Goal: Check status: Check status

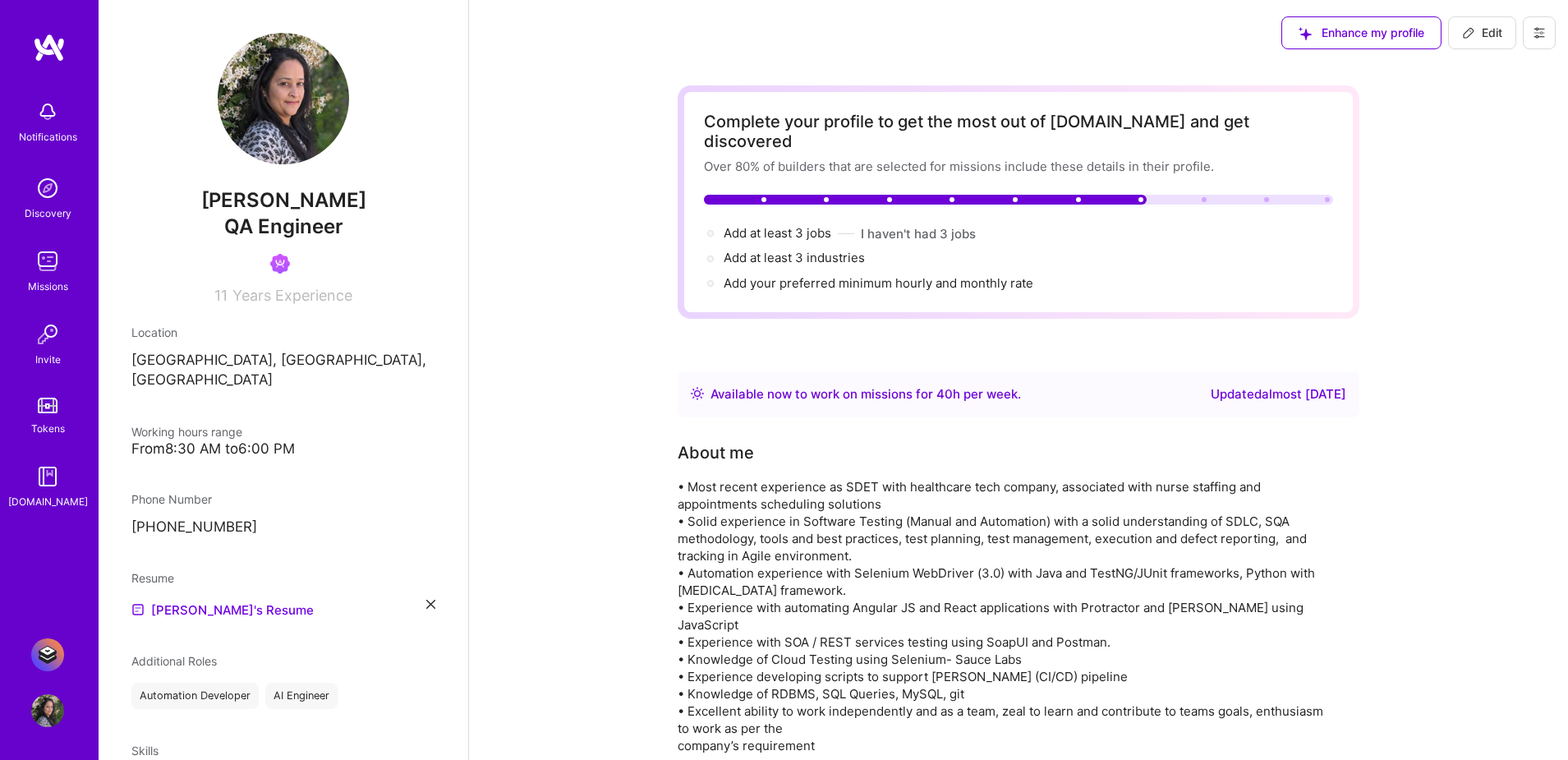
click at [44, 650] on img at bounding box center [48, 655] width 33 height 33
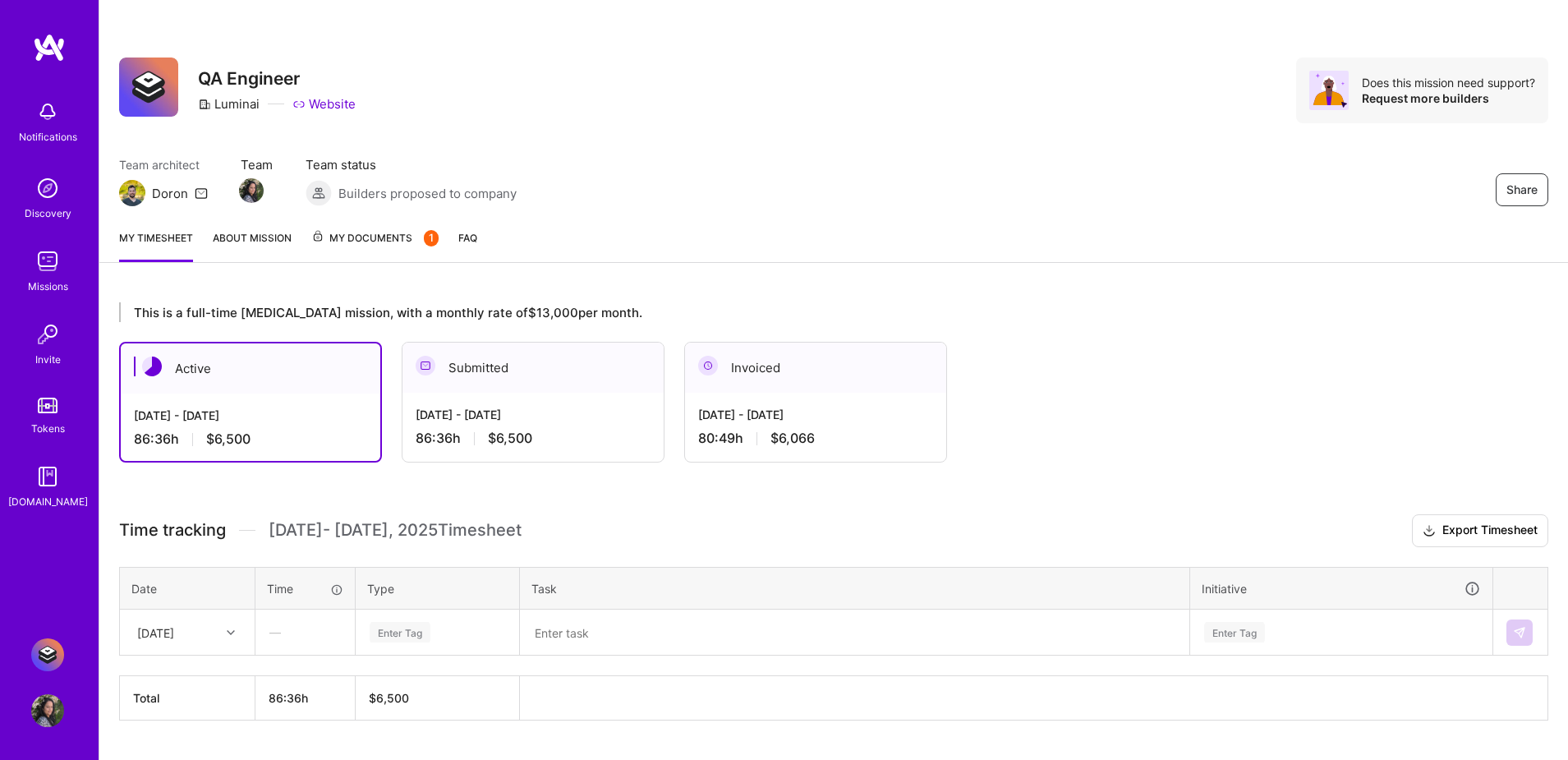
scroll to position [1, 0]
click at [593, 420] on div "[DATE] - [DATE]" at bounding box center [533, 413] width 235 height 17
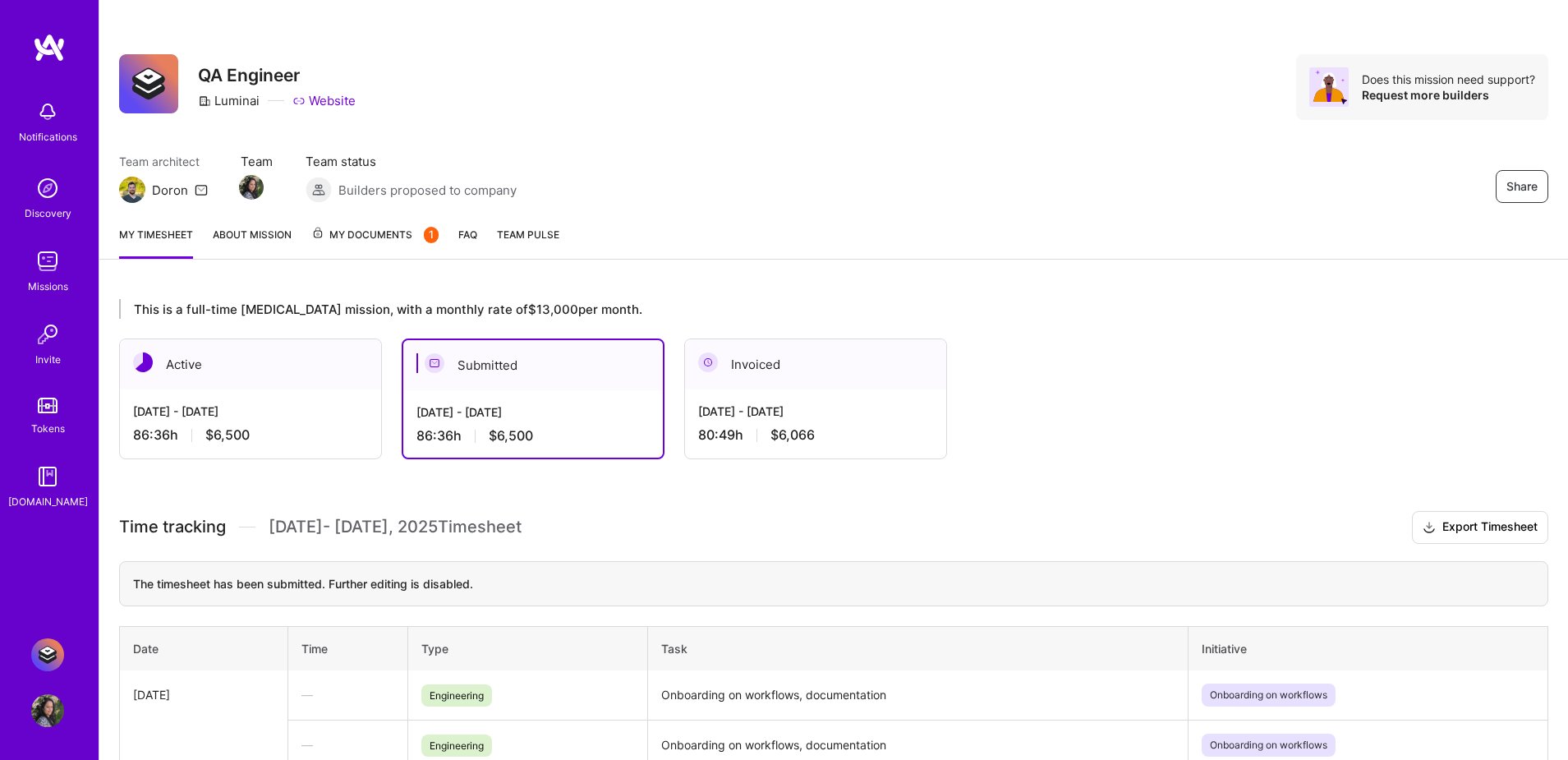
scroll to position [0, 0]
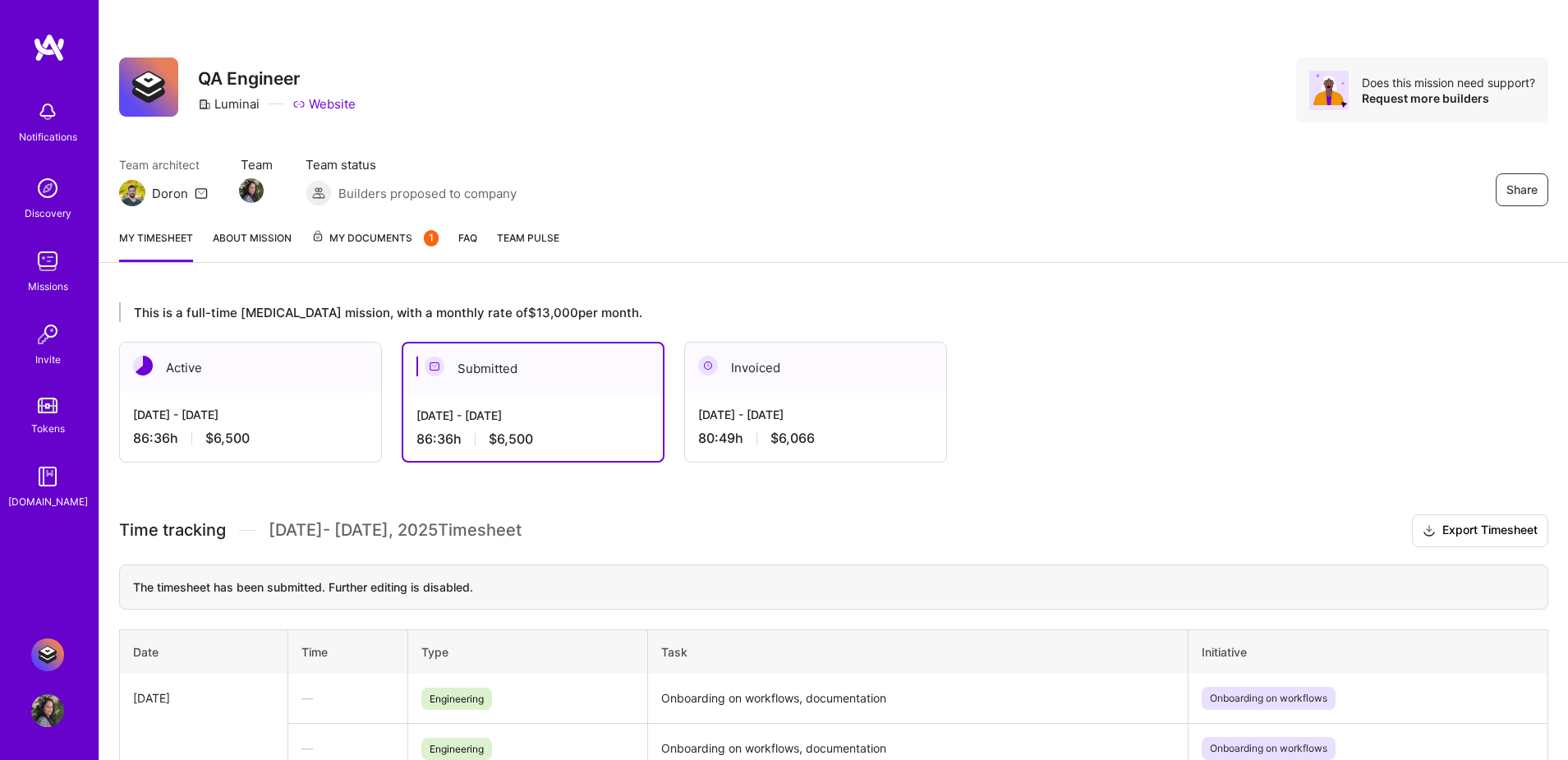
click at [869, 436] on div "80:49 h $6,066" at bounding box center [815, 438] width 235 height 17
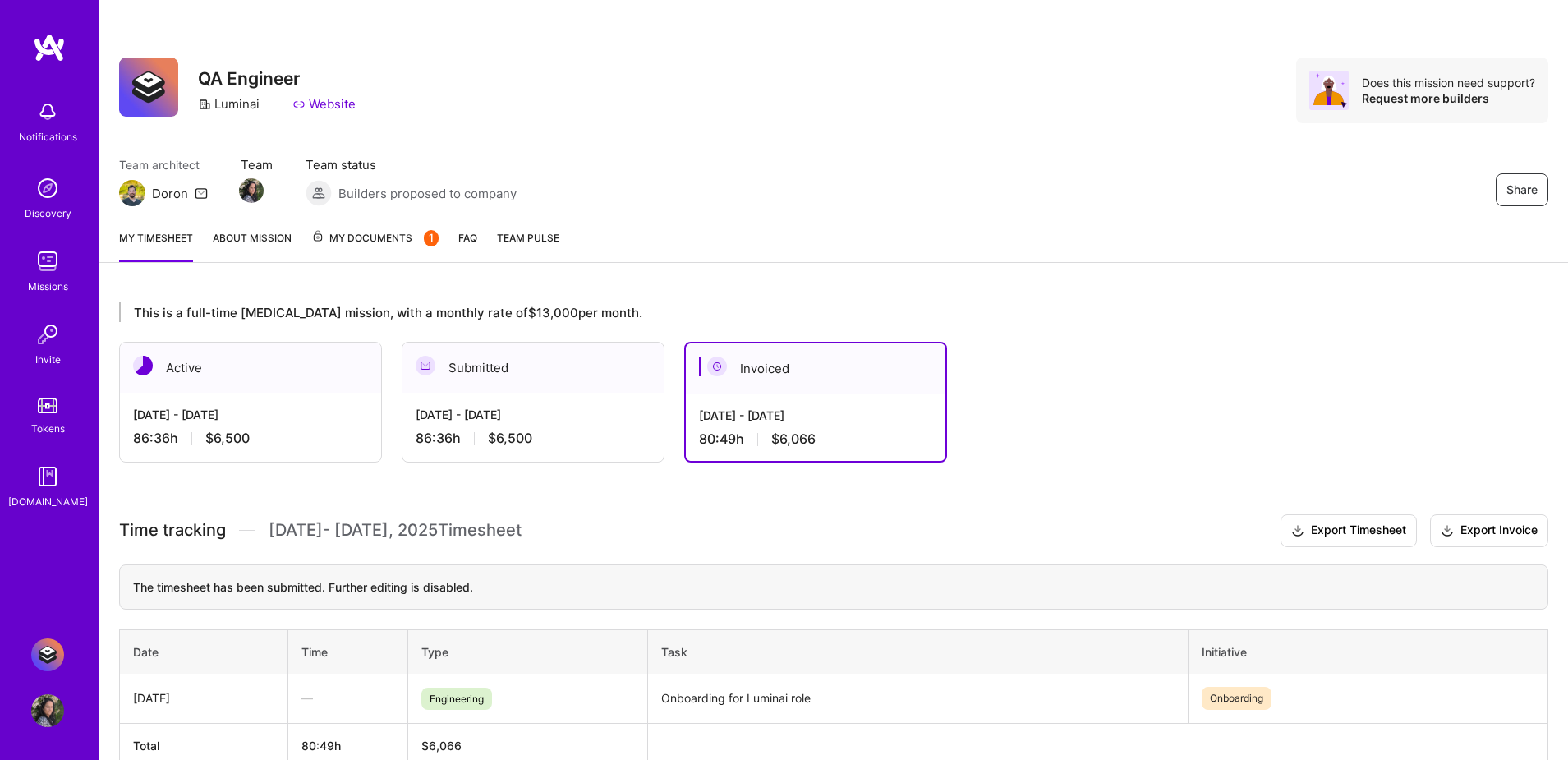
click at [587, 399] on div "[DATE] - [DATE] 86:36 h $6,500" at bounding box center [533, 426] width 261 height 67
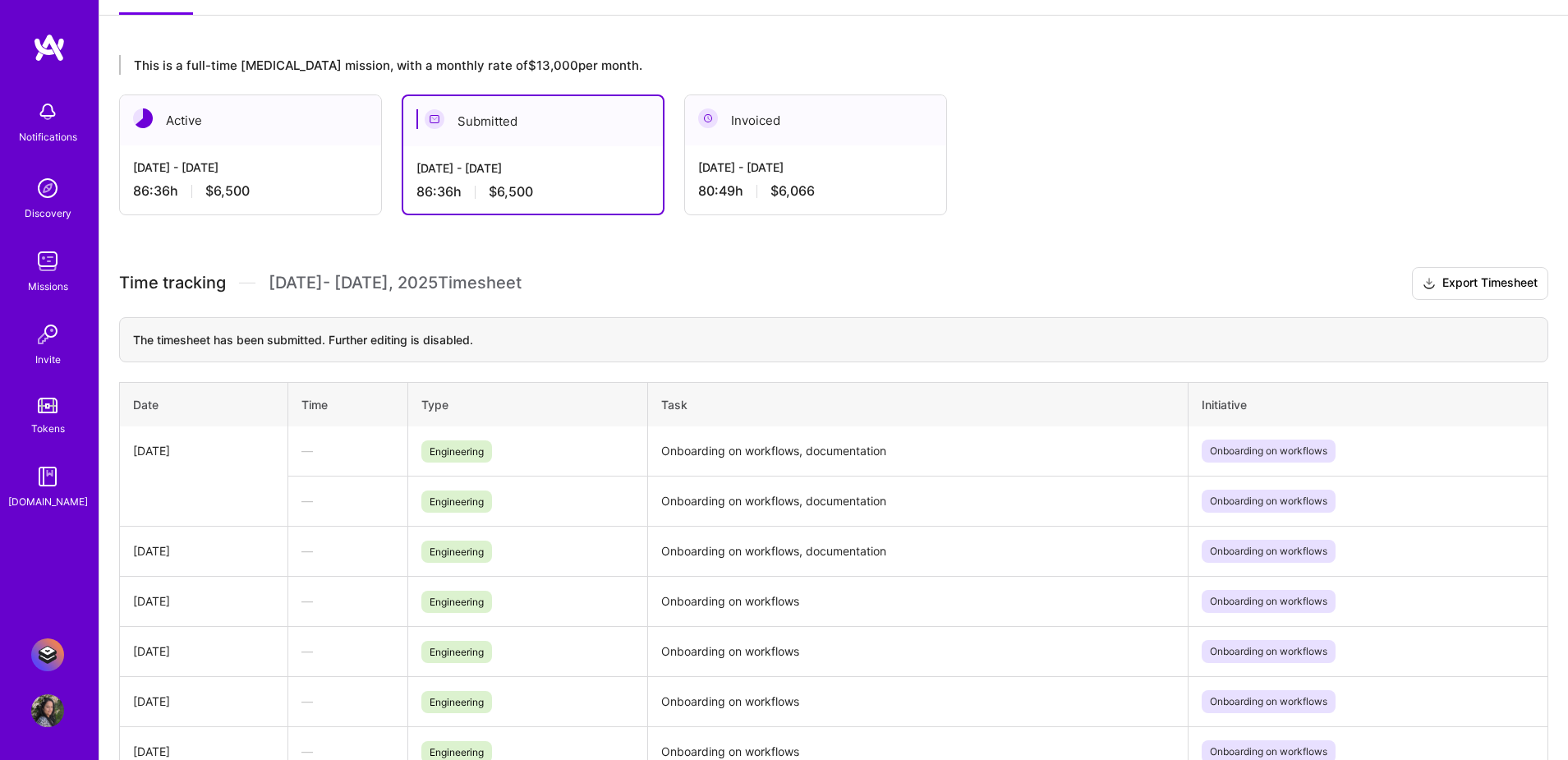
scroll to position [357, 0]
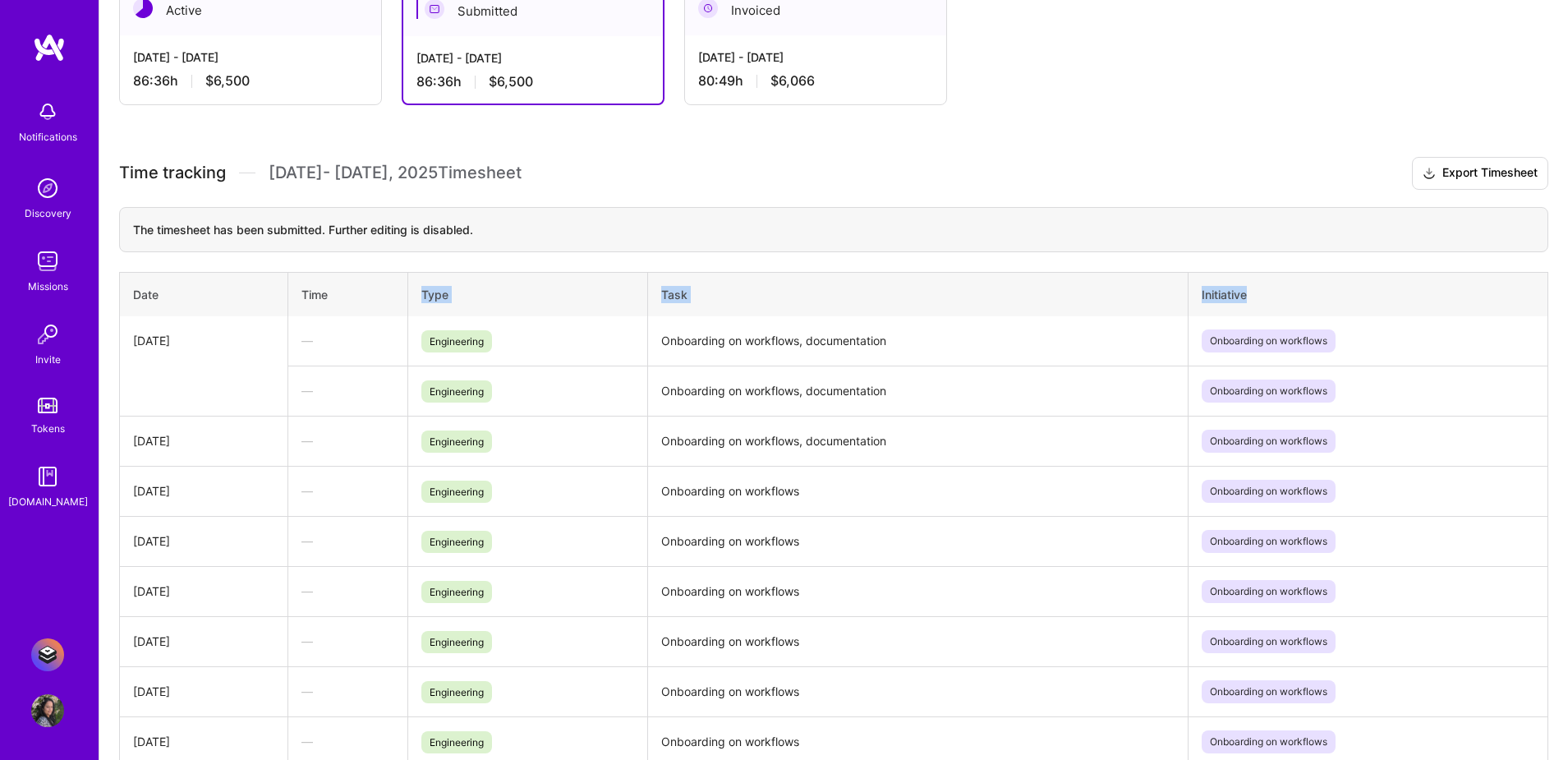
drag, startPoint x: 420, startPoint y: 294, endPoint x: 1191, endPoint y: 269, distance: 771.4
click at [1277, 292] on tr "Date Time Type Task Initiative" at bounding box center [834, 294] width 1428 height 44
copy tr "Type Task Initiative"
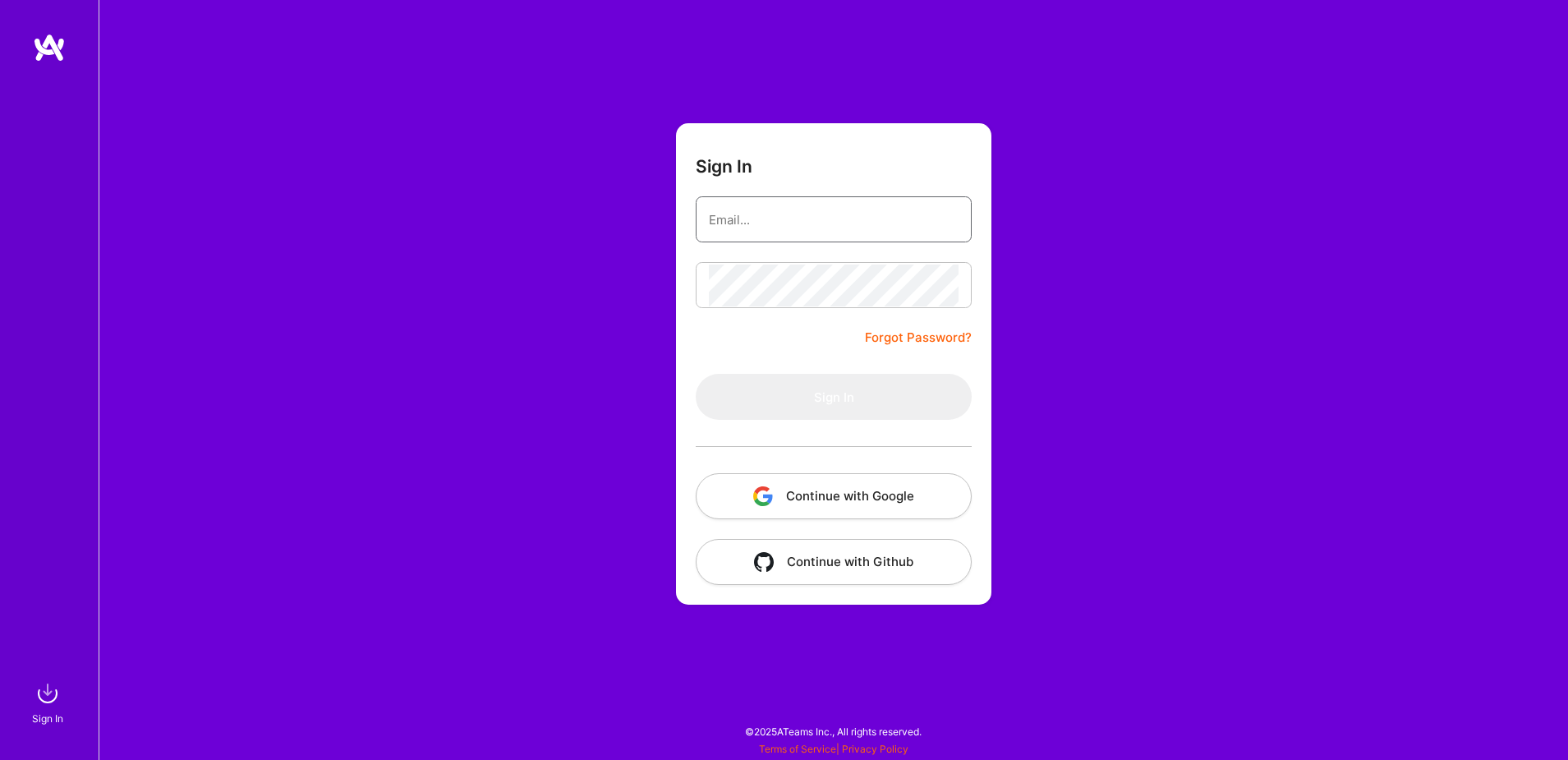
type input "[EMAIL_ADDRESS][DOMAIN_NAME]"
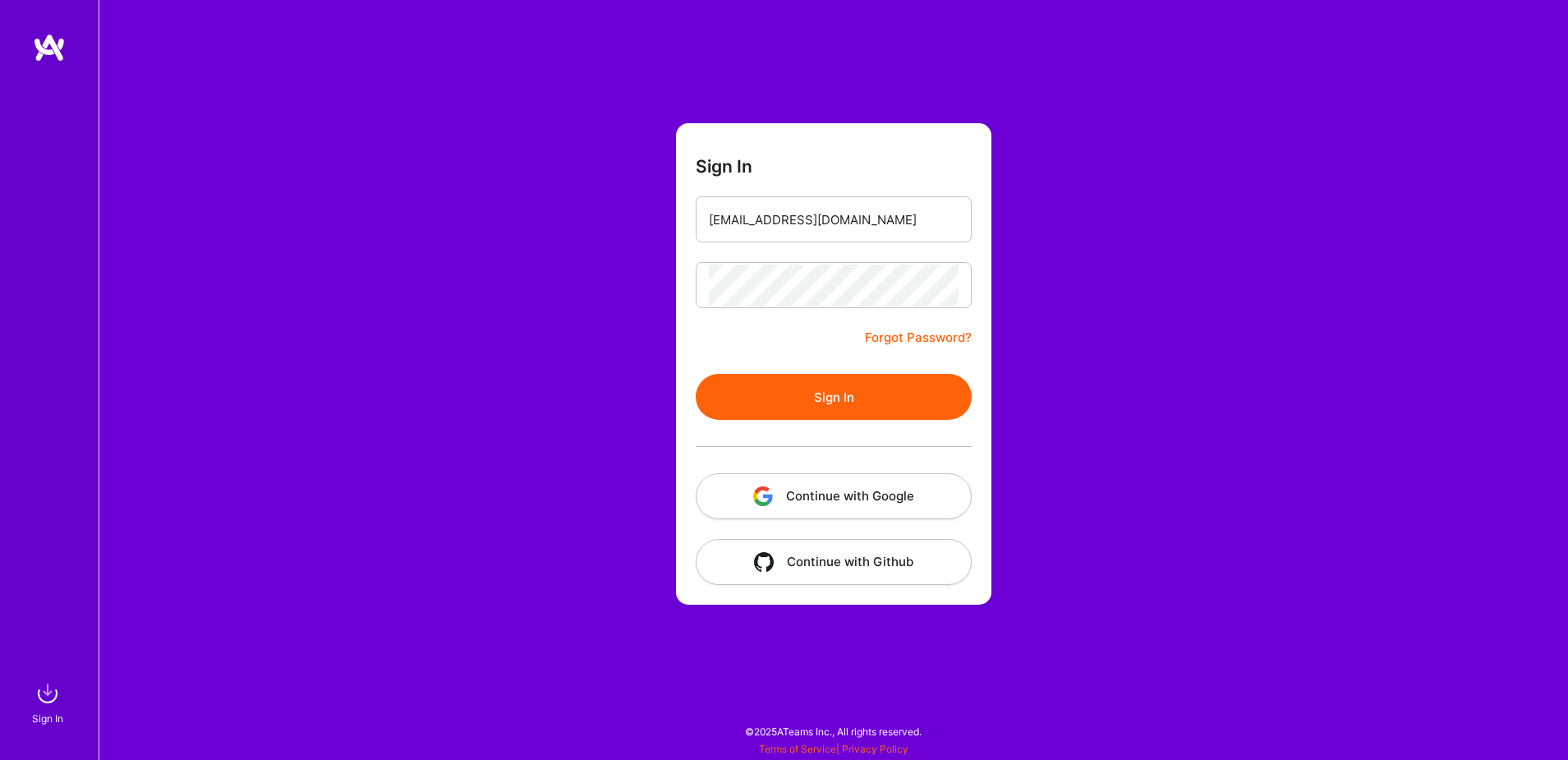
click at [823, 498] on button "Continue with Google" at bounding box center [834, 496] width 276 height 46
